Goal: Task Accomplishment & Management: Use online tool/utility

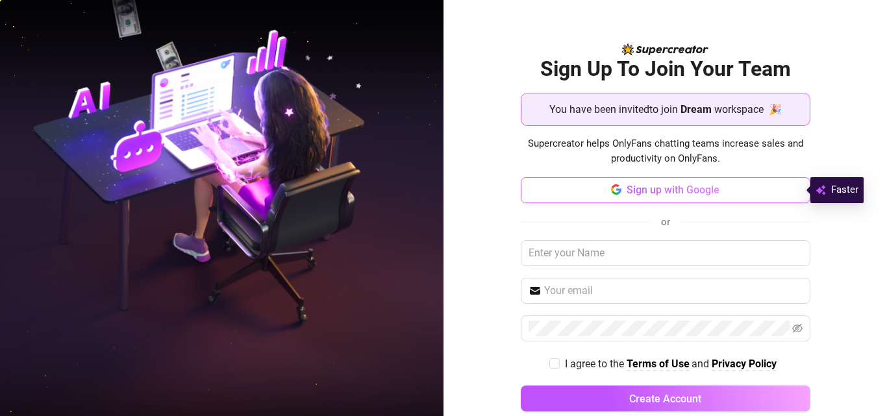
click at [713, 191] on button "Sign up with Google" at bounding box center [666, 190] width 290 height 26
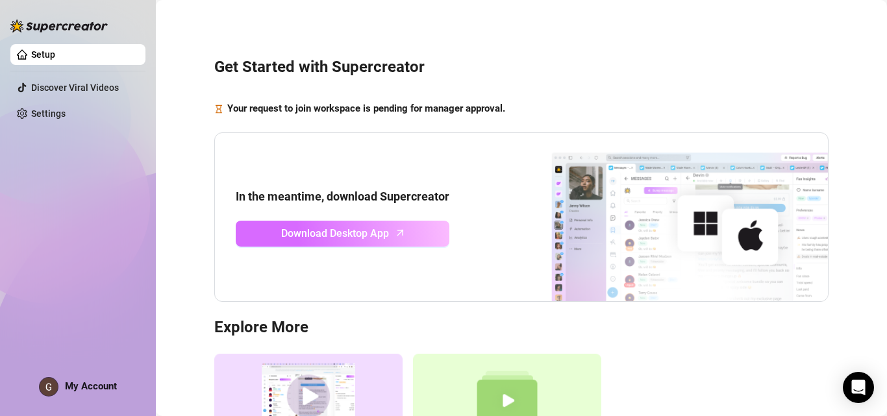
click at [369, 228] on span "Download Desktop App" at bounding box center [335, 233] width 108 height 16
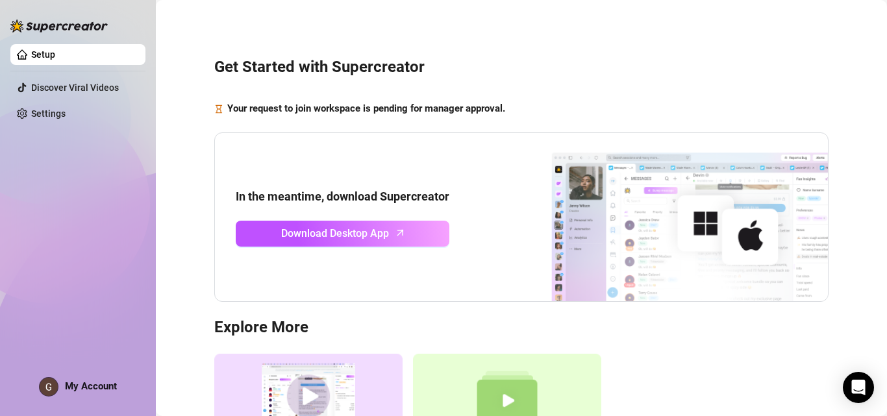
click at [874, 140] on main "Get Started with Supercreator Your request to join workspace is pending for man…" at bounding box center [521, 281] width 731 height 563
drag, startPoint x: 874, startPoint y: 140, endPoint x: 879, endPoint y: 281, distance: 141.6
click at [879, 281] on div "Get Started with Supercreator Your request to join workspace is pending for man…" at bounding box center [521, 208] width 731 height 416
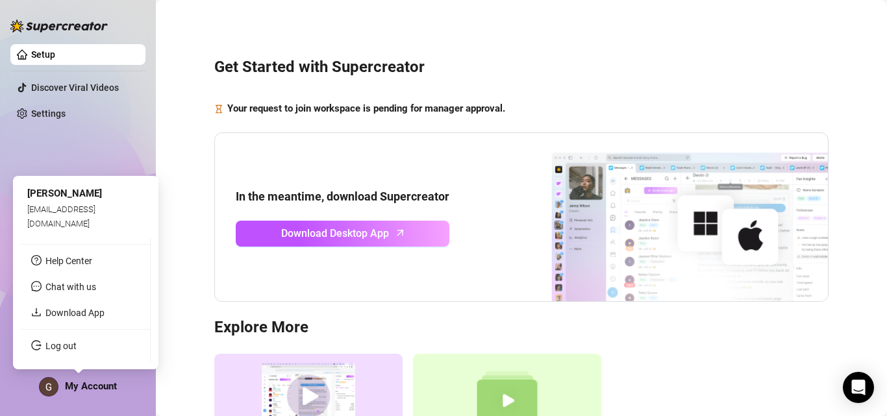
click at [74, 382] on span "My Account" at bounding box center [91, 386] width 52 height 12
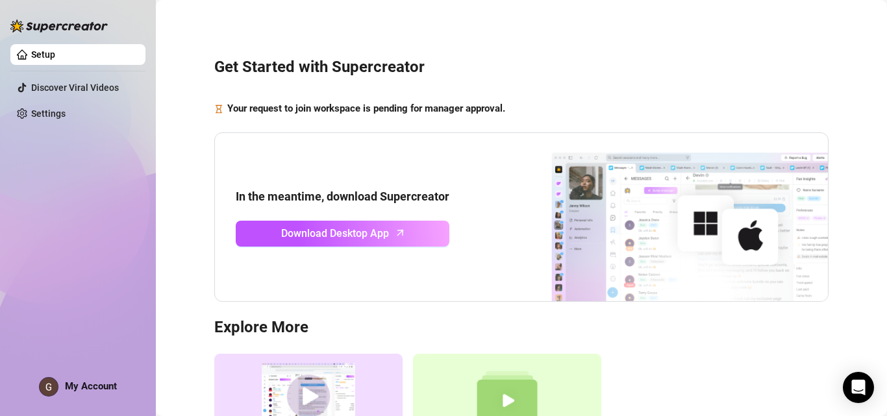
click at [104, 137] on div "Setup Discover Viral Videos Settings My Account" at bounding box center [77, 202] width 135 height 404
click at [55, 56] on link "Setup" at bounding box center [43, 54] width 24 height 10
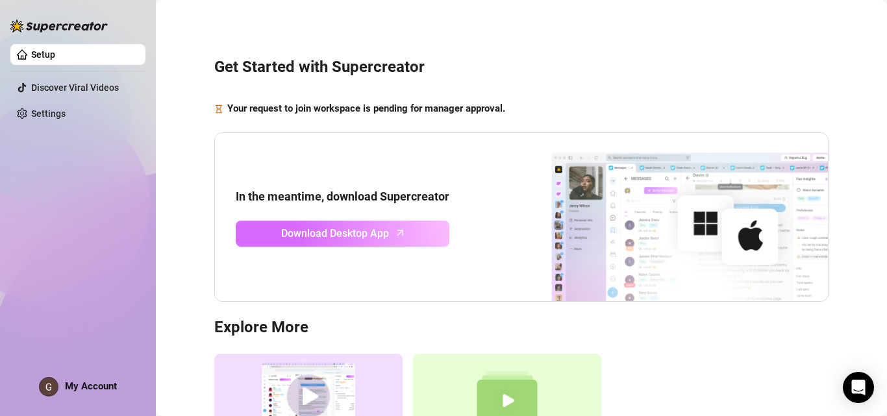
click at [314, 236] on span "Download Desktop App" at bounding box center [335, 233] width 108 height 16
click at [354, 232] on span "Download Desktop App" at bounding box center [335, 233] width 108 height 16
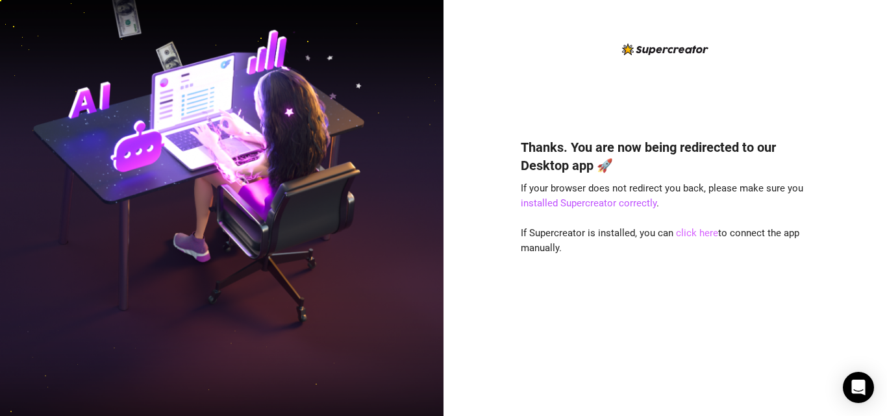
click at [419, 230] on link "click here" at bounding box center [697, 233] width 42 height 12
click at [419, 235] on link "click here" at bounding box center [697, 233] width 42 height 12
click at [626, 201] on link "installed Supercreator correctly" at bounding box center [589, 203] width 136 height 12
click at [695, 238] on link "click here" at bounding box center [697, 233] width 42 height 12
